Goal: Entertainment & Leisure: Consume media (video, audio)

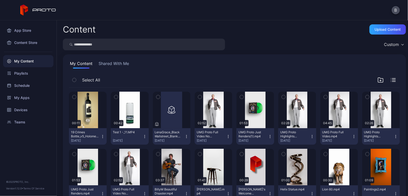
click at [112, 64] on button "Shared With Me" at bounding box center [114, 64] width 32 height 8
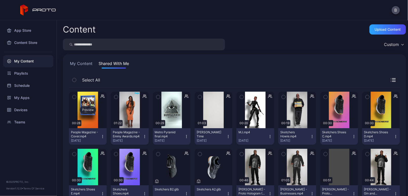
click at [88, 120] on div "Preview" at bounding box center [88, 110] width 38 height 37
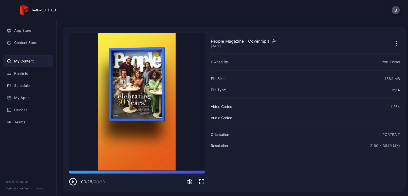
scroll to position [13, 0]
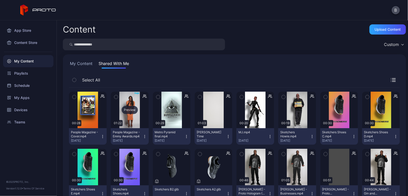
click at [133, 115] on div "Preview" at bounding box center [130, 110] width 38 height 37
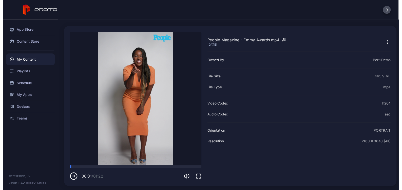
scroll to position [13, 0]
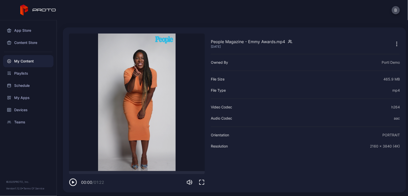
drag, startPoint x: 129, startPoint y: 170, endPoint x: 68, endPoint y: 166, distance: 60.5
click at [68, 166] on div "People Magazine - Emmy Awards.mp4 [DATE] Sorry, your browser doesn‘t support em…" at bounding box center [234, 109] width 343 height 165
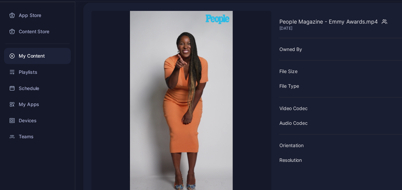
scroll to position [19, 0]
click at [121, 73] on video "Sorry, your browser doesn‘t support embedded videos" at bounding box center [137, 95] width 136 height 137
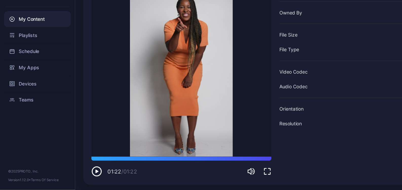
scroll to position [0, 0]
click at [72, 172] on icon "button" at bounding box center [73, 176] width 8 height 8
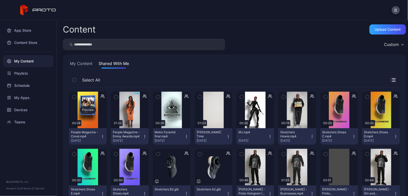
click at [89, 115] on div "Preview" at bounding box center [88, 110] width 38 height 37
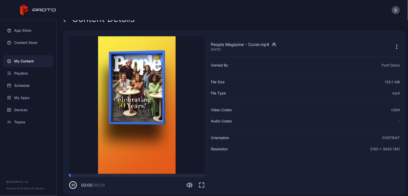
scroll to position [11, 0]
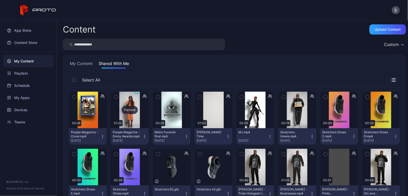
click at [127, 107] on div "Preview" at bounding box center [130, 110] width 16 height 8
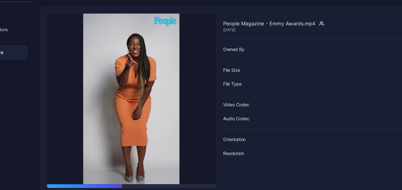
scroll to position [17, 0]
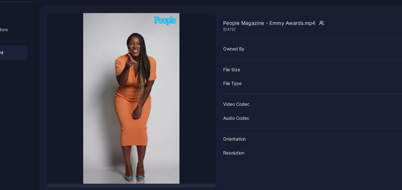
drag, startPoint x: 114, startPoint y: 149, endPoint x: 30, endPoint y: 144, distance: 84.0
click at [57, 144] on div "Content Details People Magazine - Emmy Awards.mp4 [DATE] Sorry, your browser do…" at bounding box center [230, 105] width 346 height 170
drag, startPoint x: 43, startPoint y: 148, endPoint x: 35, endPoint y: 148, distance: 7.6
click at [63, 148] on div "People Magazine - Emmy Awards.mp4 [DATE] Sorry, your browser doesn‘t support em…" at bounding box center [231, 105] width 337 height 165
click at [69, 138] on video "Sorry, your browser doesn‘t support embedded videos" at bounding box center [137, 97] width 136 height 137
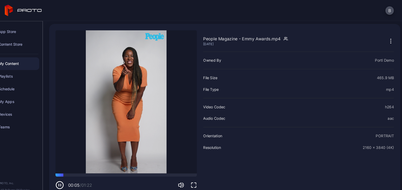
click at [69, 175] on icon "button" at bounding box center [73, 178] width 8 height 8
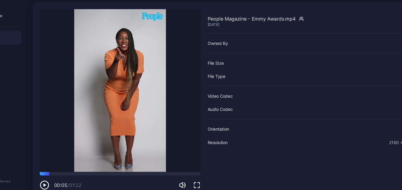
scroll to position [10, 0]
